Goal: Task Accomplishment & Management: Complete application form

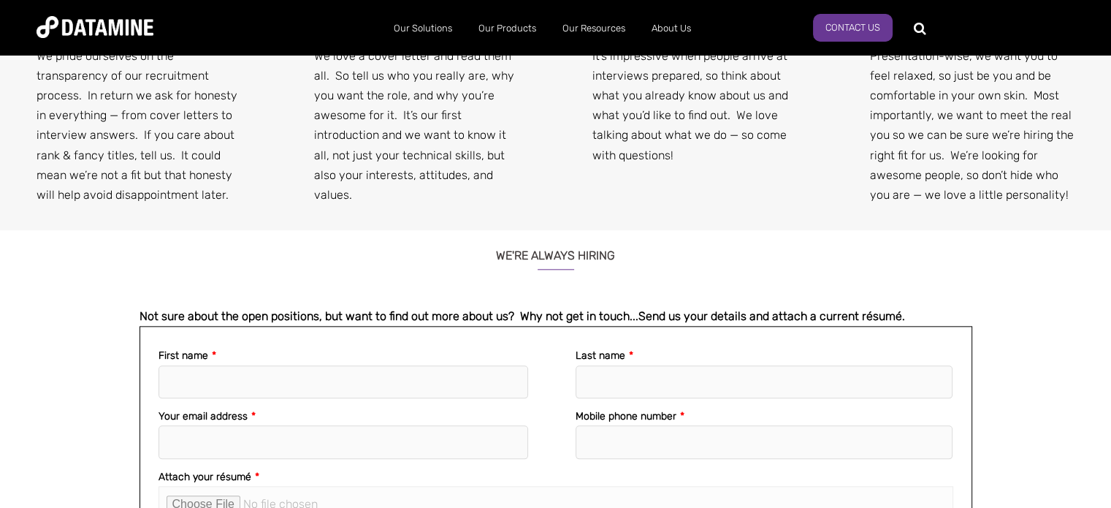
scroll to position [1548, 0]
click at [497, 232] on h3 "WE'RE ALWAYS HIRING" at bounding box center [556, 248] width 833 height 39
click at [544, 233] on h3 "WE'RE ALWAYS HIRING" at bounding box center [556, 248] width 833 height 39
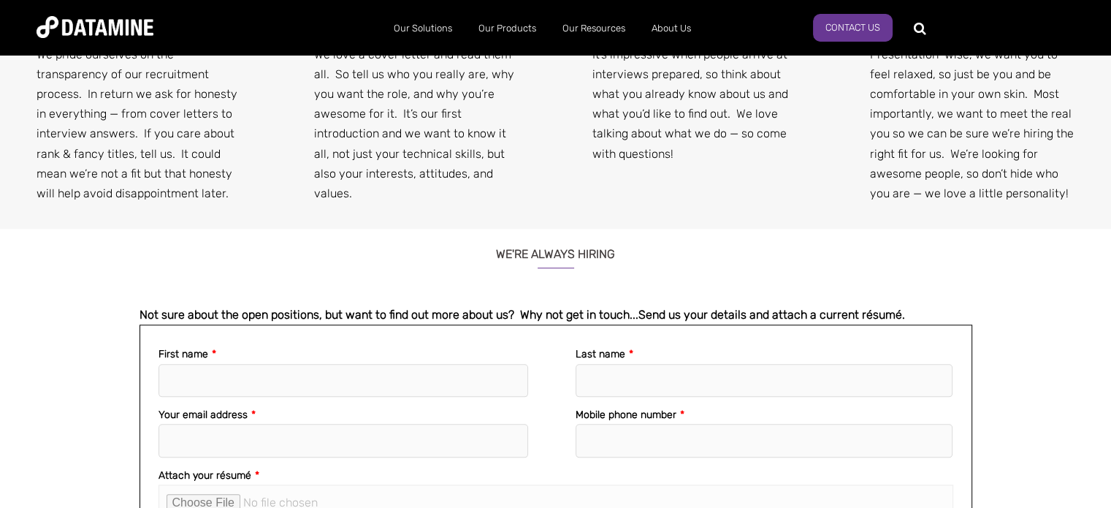
click at [597, 229] on h3 "WE'RE ALWAYS HIRING" at bounding box center [556, 248] width 833 height 39
click at [469, 364] on input "First name *" at bounding box center [344, 381] width 370 height 34
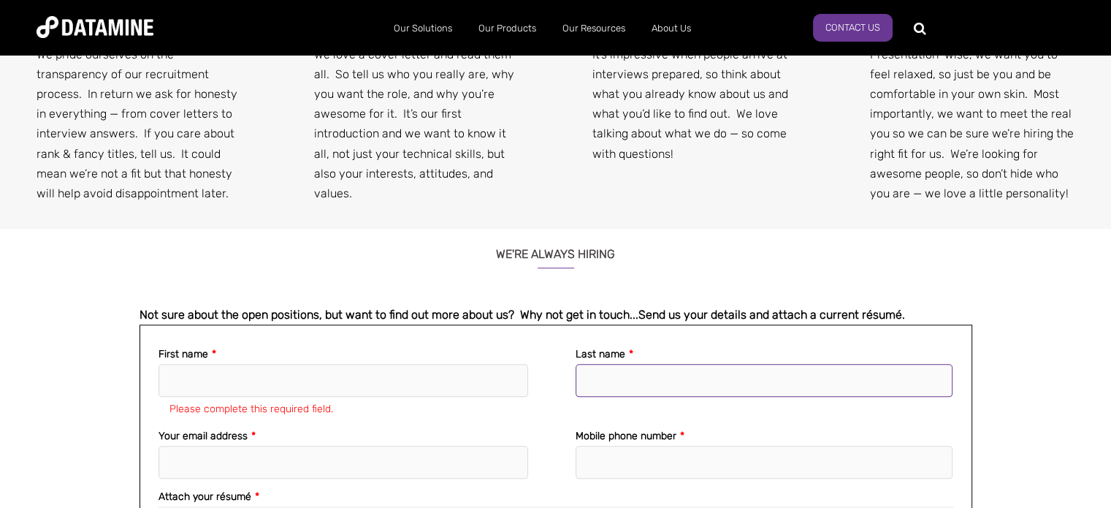
click at [590, 364] on input "Last name *" at bounding box center [765, 381] width 378 height 34
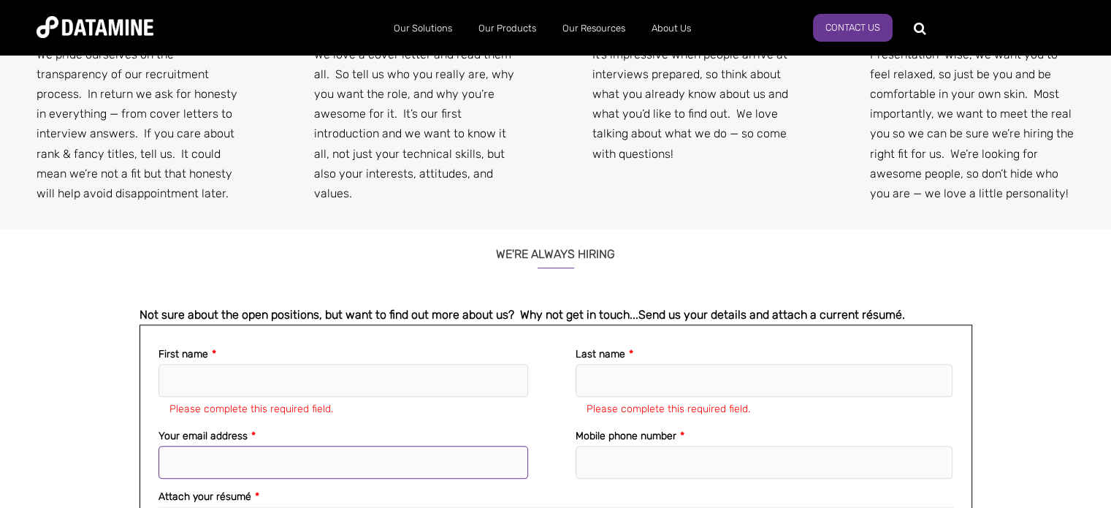
click at [450, 458] on fieldset "Your email address * Mobile phone number *" at bounding box center [556, 455] width 795 height 61
click at [220, 267] on span "WE'RE ALWAYS HIRING Not sure about the open positions, but want to find out mor…" at bounding box center [556, 518] width 833 height 578
